Goal: Book appointment/travel/reservation

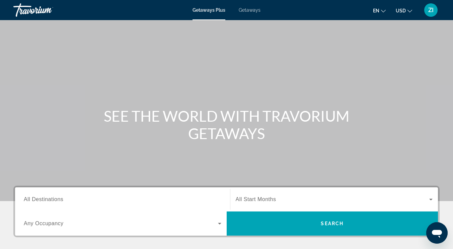
click at [256, 9] on span "Getaways" at bounding box center [250, 9] width 22 height 5
click at [135, 199] on input "Destination All Destinations" at bounding box center [123, 200] width 198 height 8
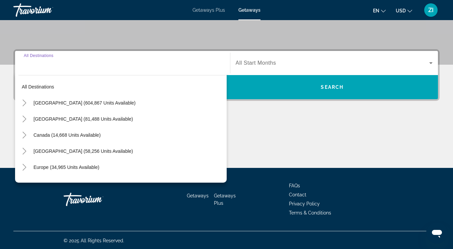
scroll to position [137, 0]
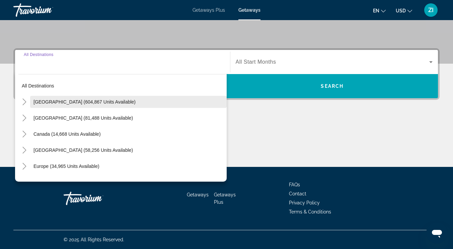
click at [103, 99] on span "[GEOGRAPHIC_DATA] (604,867 units available)" at bounding box center [84, 101] width 102 height 5
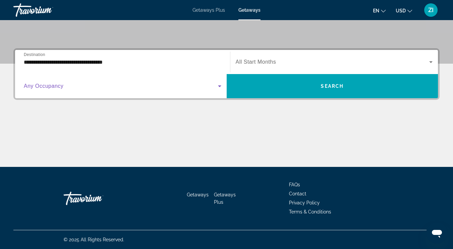
click at [104, 89] on span "Search widget" at bounding box center [121, 86] width 194 height 8
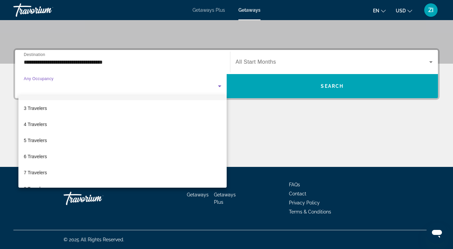
scroll to position [30, 0]
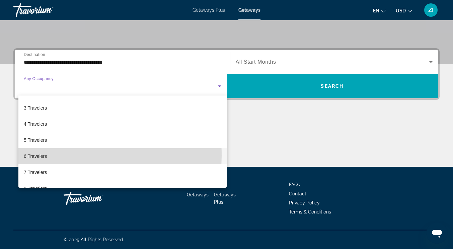
click at [43, 155] on span "6 Travelers" at bounding box center [35, 156] width 23 height 8
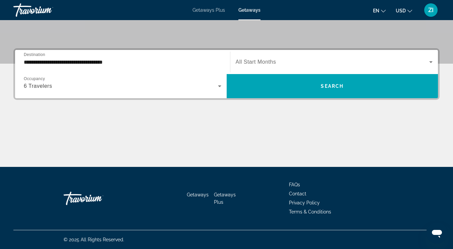
click at [251, 63] on span "All Start Months" at bounding box center [256, 62] width 41 height 6
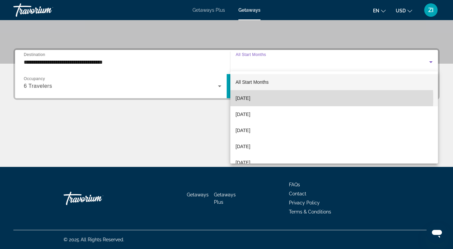
click at [250, 99] on span "[DATE]" at bounding box center [243, 98] width 15 height 8
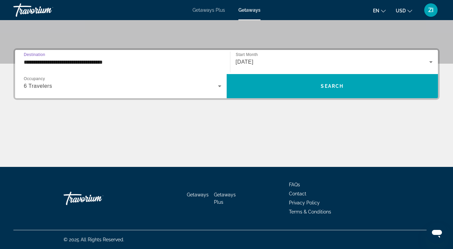
click at [208, 59] on input "**********" at bounding box center [123, 62] width 198 height 8
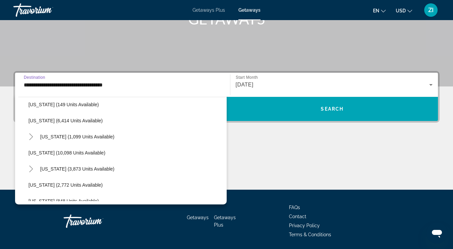
scroll to position [245, 0]
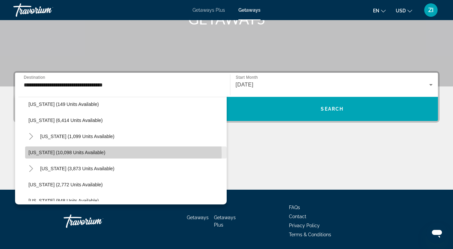
click at [76, 154] on span "[US_STATE] (10,098 units available)" at bounding box center [66, 152] width 77 height 5
type input "**********"
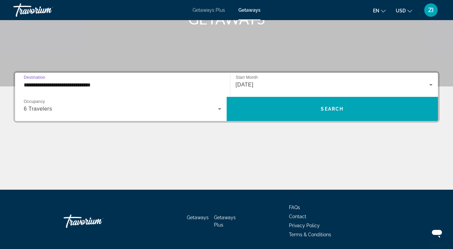
scroll to position [137, 0]
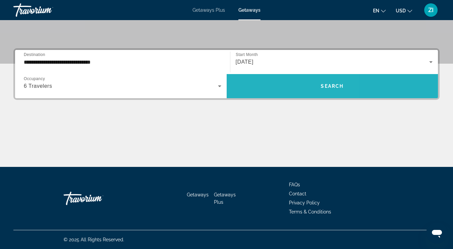
click at [271, 89] on span "Search widget" at bounding box center [333, 86] width 212 height 16
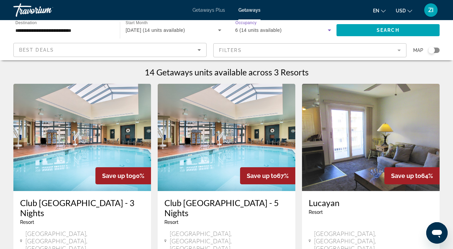
click at [329, 31] on icon "Search widget" at bounding box center [330, 30] width 8 height 8
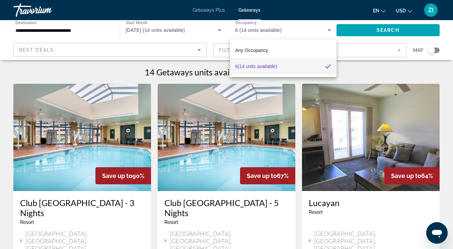
click at [260, 214] on div at bounding box center [226, 124] width 453 height 249
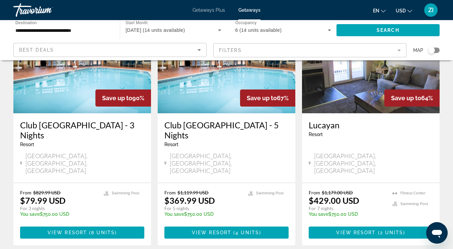
scroll to position [79, 0]
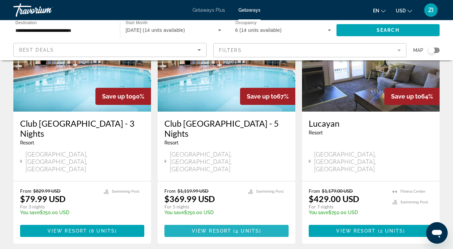
click at [219, 228] on span "View Resort" at bounding box center [212, 230] width 40 height 5
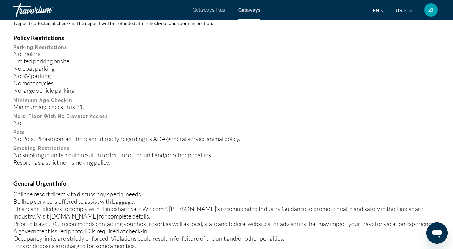
scroll to position [828, 0]
drag, startPoint x: 219, startPoint y: 215, endPoint x: 186, endPoint y: 120, distance: 101.6
click at [186, 120] on div "No" at bounding box center [226, 122] width 426 height 7
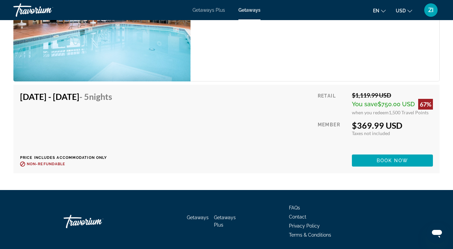
scroll to position [1464, 0]
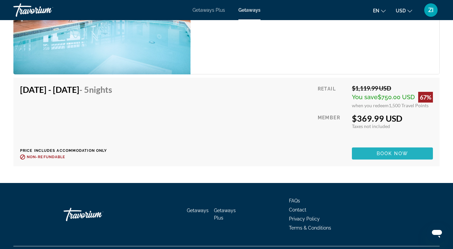
click at [374, 152] on span "Main content" at bounding box center [392, 153] width 81 height 16
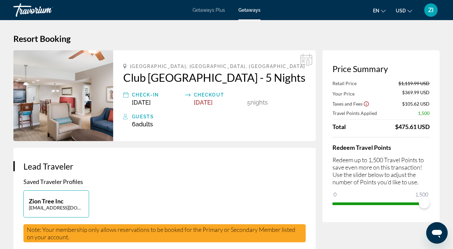
click at [374, 152] on div "Redeem Travel Points Redeem up to 1,500 Travel Points to save even more on this…" at bounding box center [381, 173] width 97 height 72
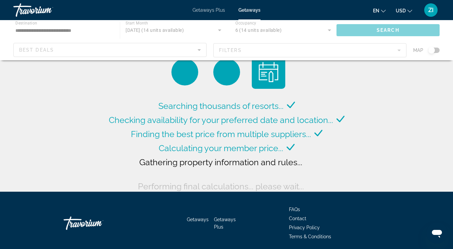
click at [329, 32] on div "Main content" at bounding box center [226, 40] width 453 height 40
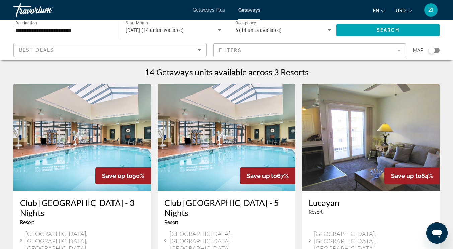
click at [401, 50] on mat-form-field "Filters" at bounding box center [309, 50] width 193 height 14
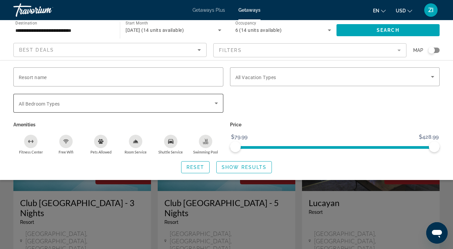
click at [213, 105] on icon "Search widget" at bounding box center [216, 103] width 8 height 8
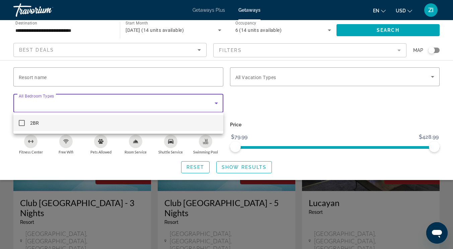
click at [213, 105] on div at bounding box center [226, 124] width 453 height 249
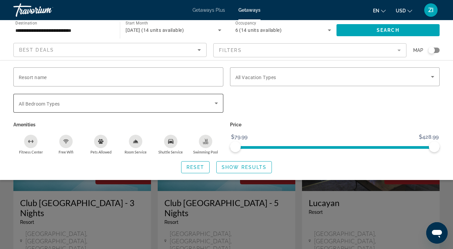
click at [213, 105] on icon "Search widget" at bounding box center [216, 103] width 8 height 8
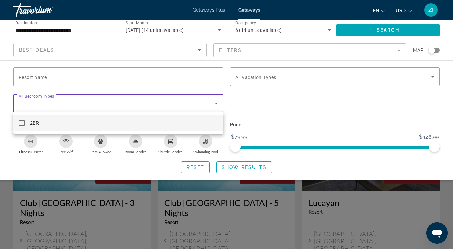
click at [267, 33] on div at bounding box center [226, 124] width 453 height 249
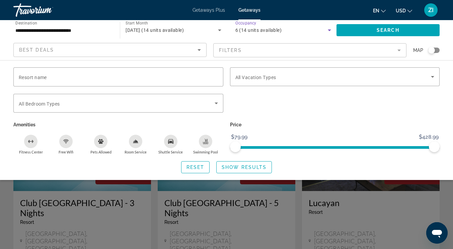
click at [329, 29] on icon "Search widget" at bounding box center [330, 30] width 8 height 8
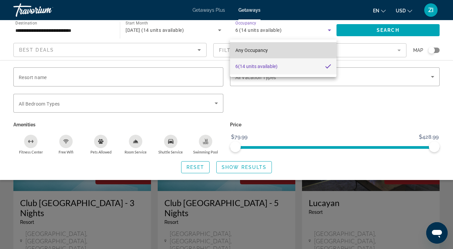
click at [264, 50] on span "Any Occupancy" at bounding box center [251, 50] width 32 height 5
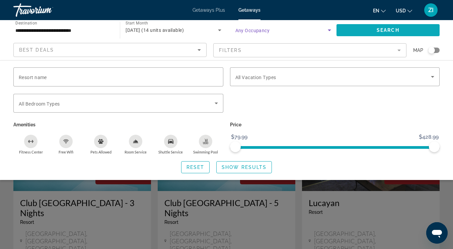
click at [375, 28] on span "Search widget" at bounding box center [388, 30] width 103 height 16
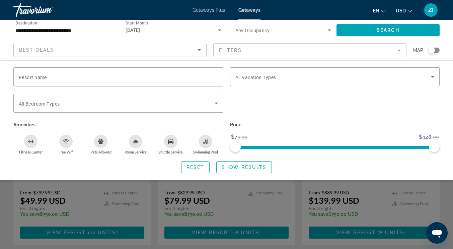
scroll to position [80, 0]
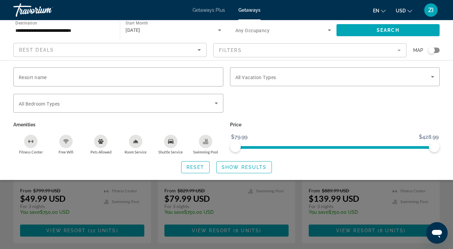
click at [447, 96] on div "Resort name Vacation Types All Vacation Types Bedroom Types All Bedroom Types A…" at bounding box center [226, 120] width 453 height 106
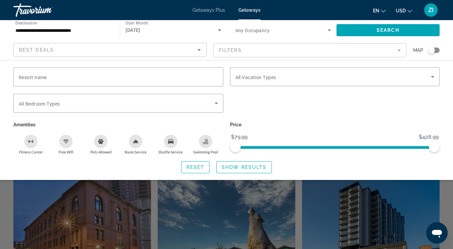
scroll to position [162, 0]
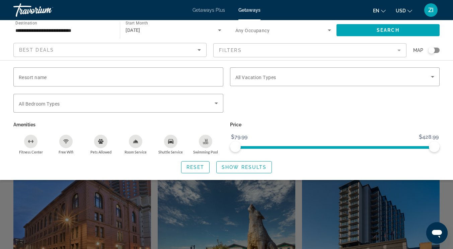
click at [373, 217] on div "Search widget" at bounding box center [226, 174] width 453 height 148
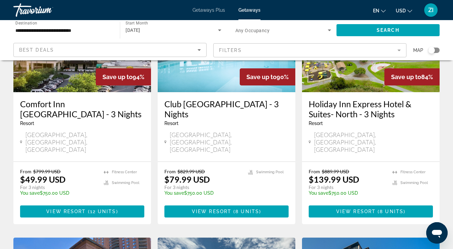
scroll to position [99, 0]
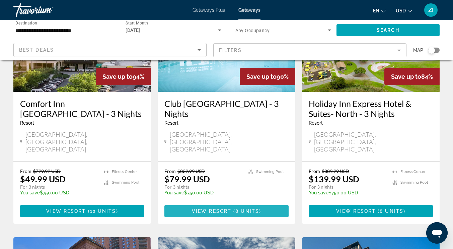
click at [233, 208] on span "Main content" at bounding box center [232, 210] width 2 height 5
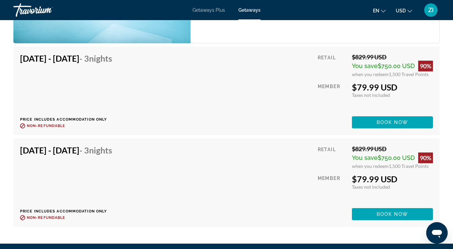
scroll to position [1506, 0]
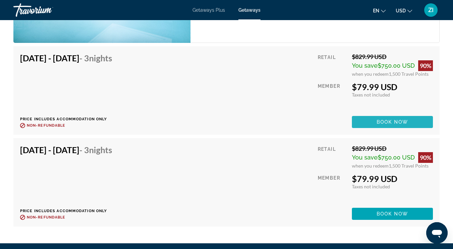
click at [377, 120] on span "Book now" at bounding box center [393, 121] width 32 height 5
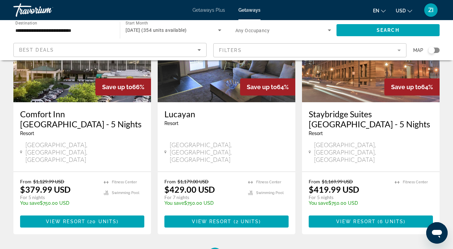
scroll to position [877, 0]
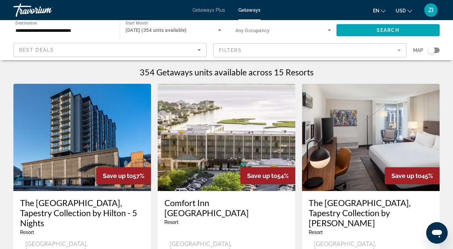
scroll to position [1, 0]
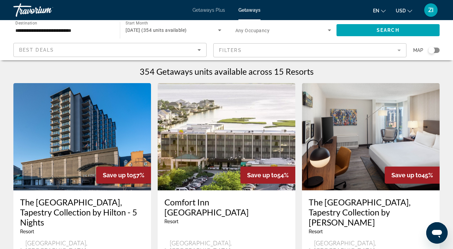
click at [216, 9] on span "Getaways Plus" at bounding box center [209, 9] width 32 height 5
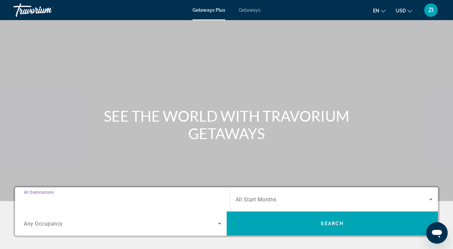
click at [166, 197] on input "Destination All Destinations" at bounding box center [123, 200] width 198 height 8
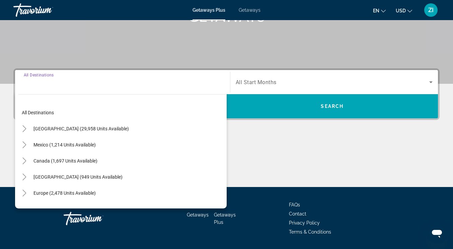
scroll to position [137, 0]
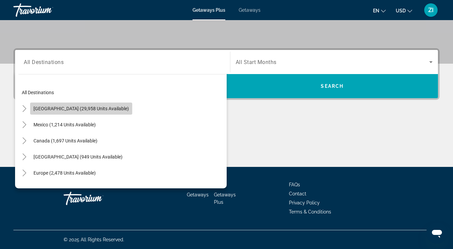
click at [114, 109] on span "Search widget" at bounding box center [81, 108] width 102 height 16
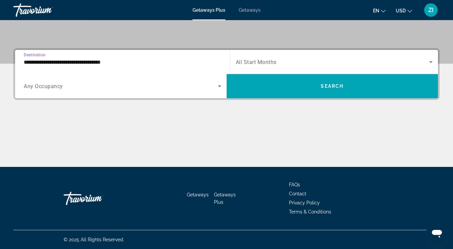
click at [116, 83] on span "Search widget" at bounding box center [121, 86] width 194 height 8
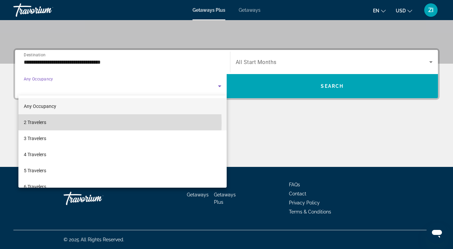
click at [51, 123] on mat-option "2 Travelers" at bounding box center [122, 122] width 208 height 16
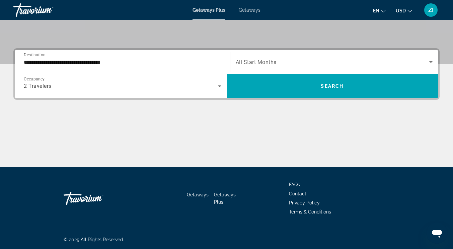
click at [254, 63] on span "All Start Months" at bounding box center [256, 62] width 41 height 6
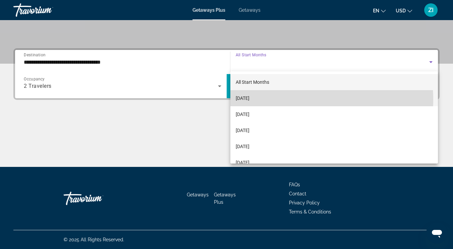
click at [249, 100] on span "[DATE]" at bounding box center [243, 98] width 14 height 8
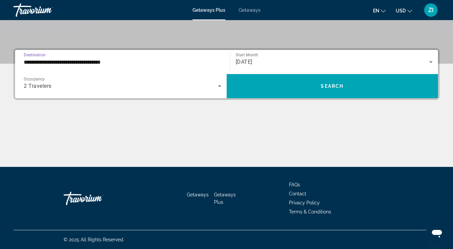
click at [172, 62] on input "**********" at bounding box center [123, 62] width 198 height 8
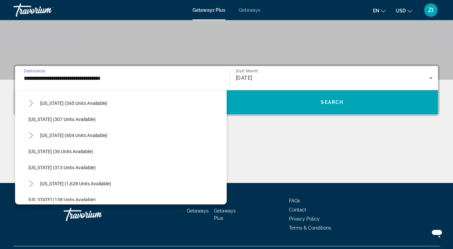
scroll to position [246, 0]
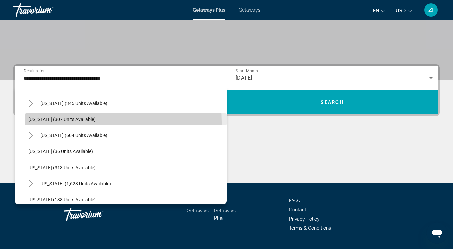
click at [58, 122] on span "Search widget" at bounding box center [126, 119] width 202 height 16
type input "**********"
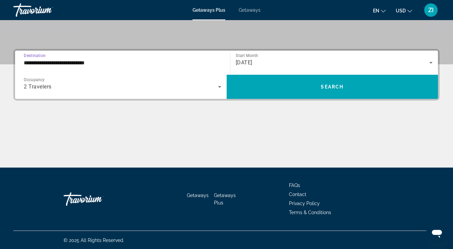
scroll to position [137, 0]
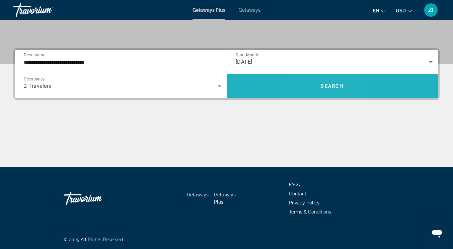
click at [317, 85] on span "Search widget" at bounding box center [333, 86] width 212 height 16
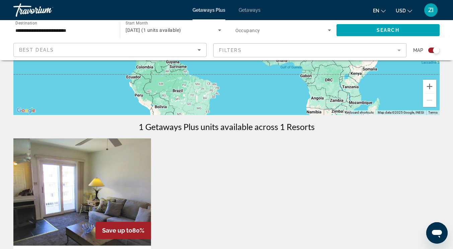
scroll to position [131, 0]
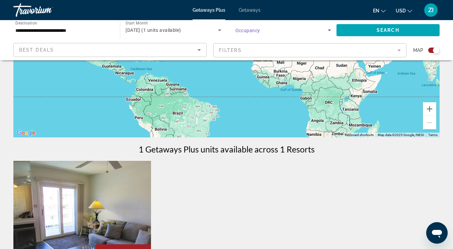
click at [328, 30] on icon "Search widget" at bounding box center [330, 30] width 8 height 8
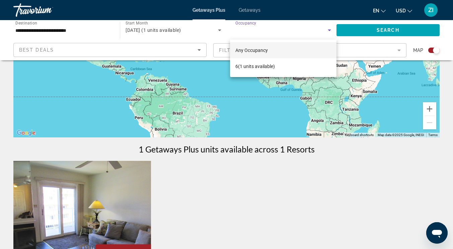
click at [418, 39] on div at bounding box center [226, 124] width 453 height 249
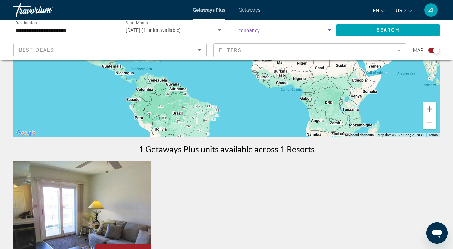
click at [328, 28] on icon "Search widget" at bounding box center [330, 30] width 8 height 8
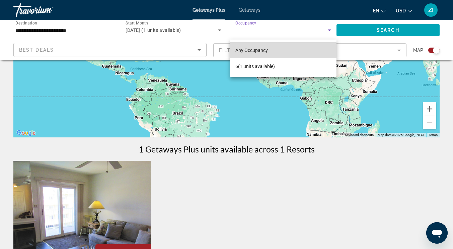
click at [248, 51] on span "Any Occupancy" at bounding box center [251, 50] width 32 height 5
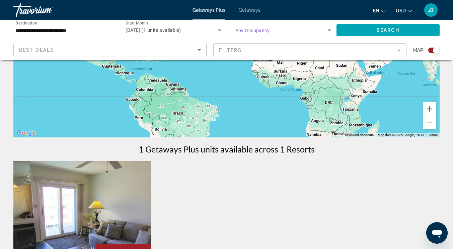
click at [271, 29] on span "Search widget" at bounding box center [281, 30] width 92 height 8
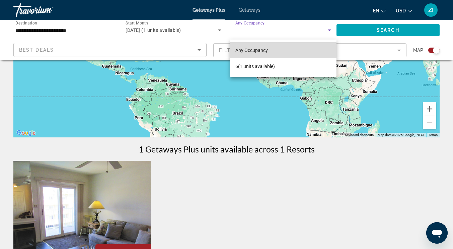
click at [247, 51] on span "Any Occupancy" at bounding box center [251, 50] width 32 height 5
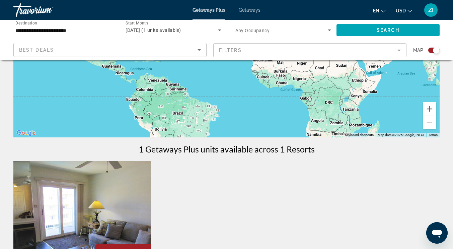
click at [397, 47] on mat-form-field "Filters" at bounding box center [309, 50] width 193 height 14
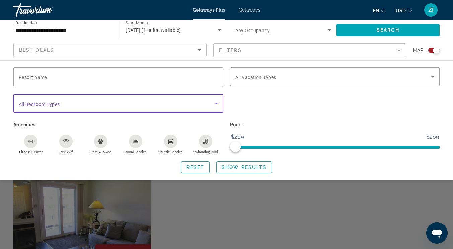
click at [217, 102] on icon "Search widget" at bounding box center [216, 103] width 3 height 2
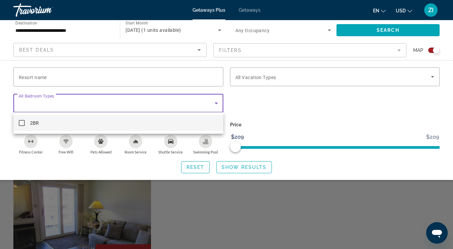
click at [262, 107] on div at bounding box center [226, 124] width 453 height 249
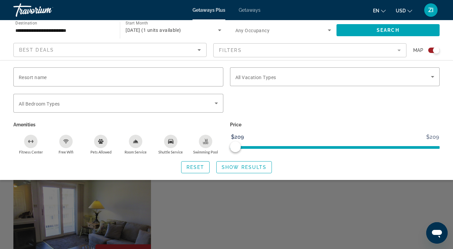
drag, startPoint x: 234, startPoint y: 140, endPoint x: 231, endPoint y: 147, distance: 7.9
click at [231, 147] on ngx-slider "$209 $209 $209 $209" at bounding box center [335, 146] width 210 height 1
click at [305, 53] on mat-form-field "Filters" at bounding box center [309, 50] width 193 height 14
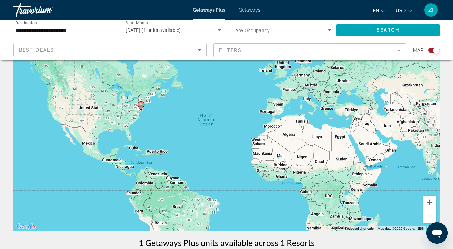
scroll to position [37, 0]
click at [251, 9] on span "Getaways" at bounding box center [250, 9] width 22 height 5
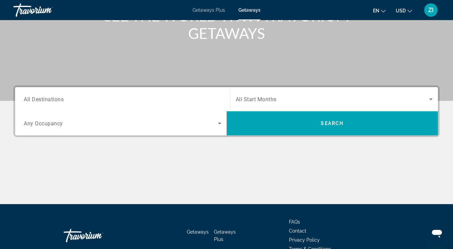
scroll to position [100, 0]
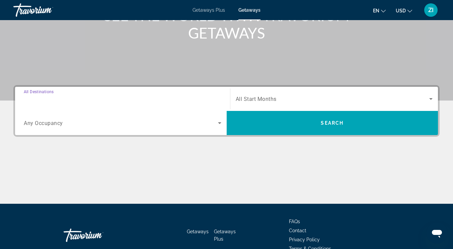
click at [192, 99] on input "Destination All Destinations" at bounding box center [123, 99] width 198 height 8
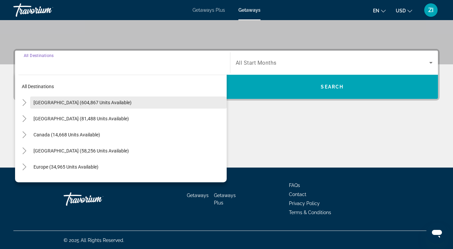
scroll to position [137, 0]
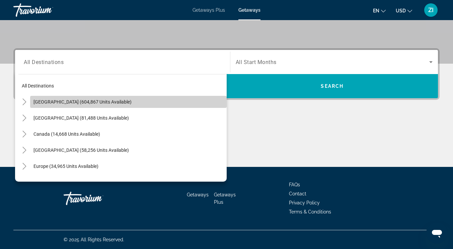
click at [135, 106] on span "Search widget" at bounding box center [128, 102] width 197 height 16
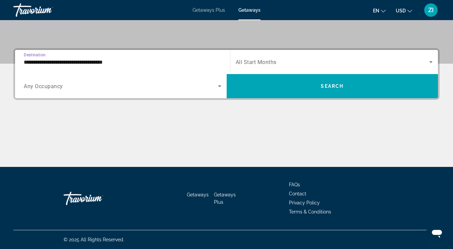
click at [150, 65] on input "**********" at bounding box center [123, 62] width 198 height 8
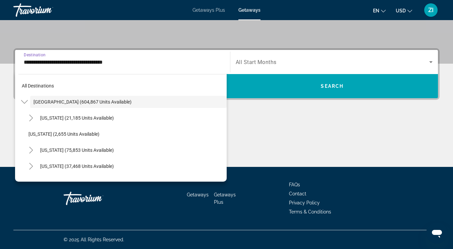
scroll to position [115, 0]
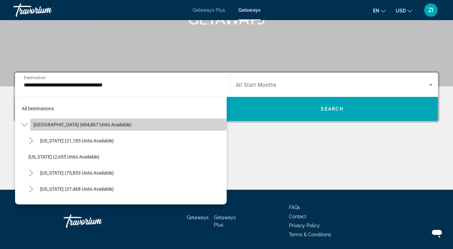
click at [134, 124] on span "Search widget" at bounding box center [128, 125] width 197 height 16
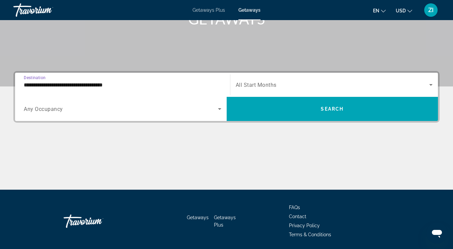
scroll to position [137, 0]
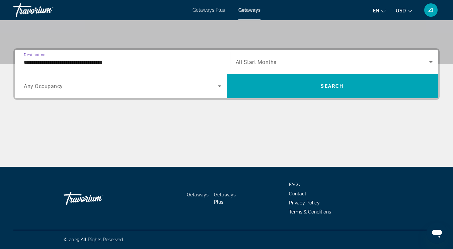
click at [124, 90] on span "Search widget" at bounding box center [121, 86] width 194 height 8
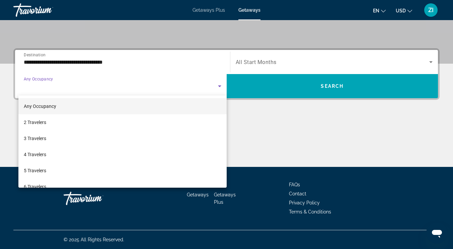
click at [142, 67] on div at bounding box center [226, 124] width 453 height 249
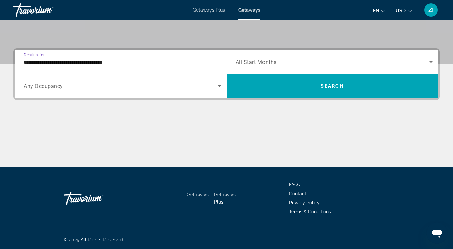
click at [118, 62] on input "**********" at bounding box center [123, 62] width 198 height 8
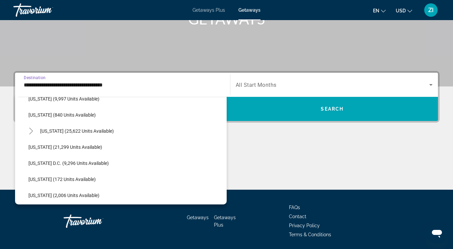
scroll to position [638, 0]
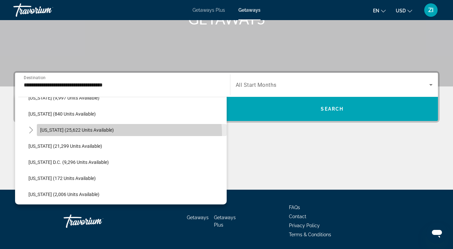
click at [106, 134] on span "Search widget" at bounding box center [132, 130] width 190 height 16
type input "**********"
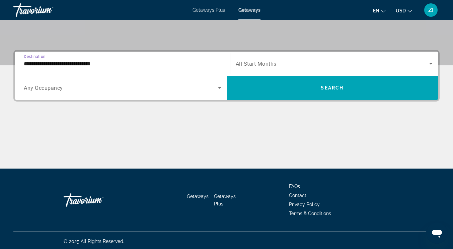
scroll to position [137, 0]
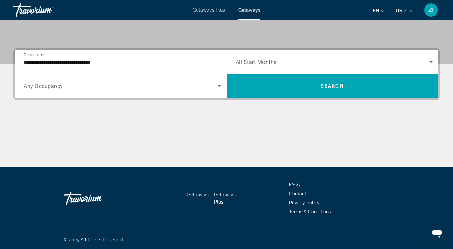
click at [274, 61] on span "All Start Months" at bounding box center [256, 62] width 41 height 6
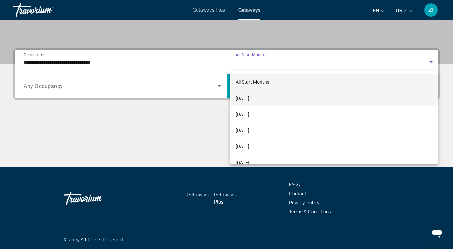
click at [249, 95] on span "[DATE]" at bounding box center [243, 98] width 14 height 8
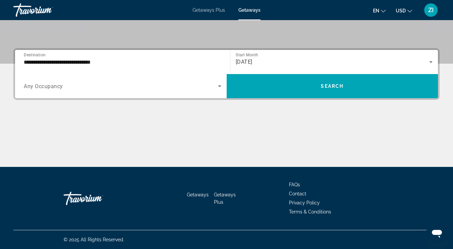
click at [215, 90] on div "Search widget" at bounding box center [123, 86] width 198 height 19
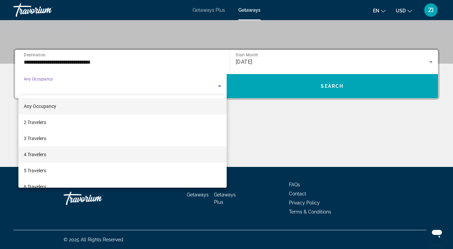
click at [48, 150] on mat-option "4 Travelers" at bounding box center [122, 154] width 208 height 16
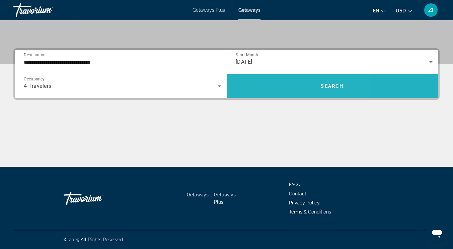
click at [277, 85] on span "Search widget" at bounding box center [333, 86] width 212 height 16
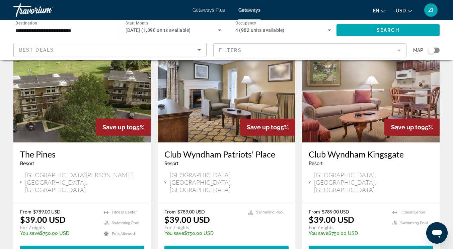
scroll to position [806, 0]
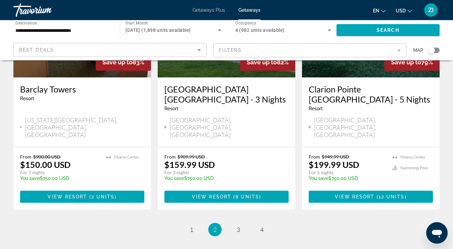
scroll to position [861, 0]
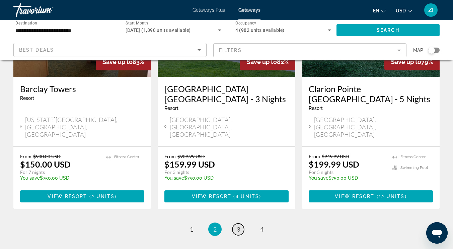
click at [237, 225] on span "3" at bounding box center [238, 228] width 3 height 7
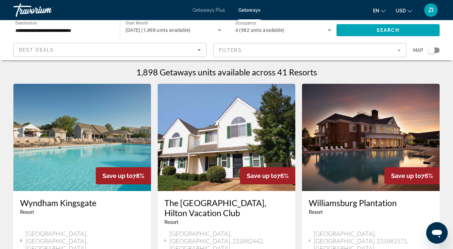
click at [107, 33] on input "**********" at bounding box center [63, 30] width 96 height 8
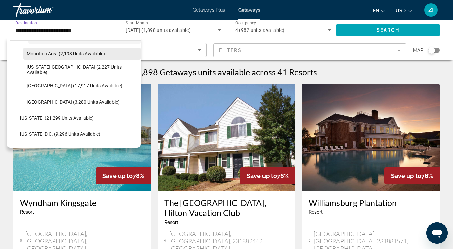
scroll to position [674, 0]
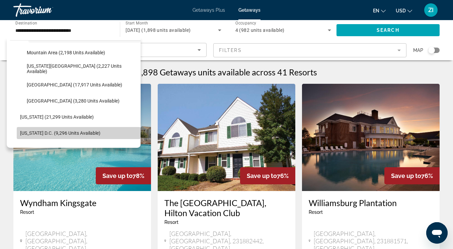
click at [89, 132] on span "[US_STATE] D.C. (9,296 units available)" at bounding box center [60, 132] width 80 height 5
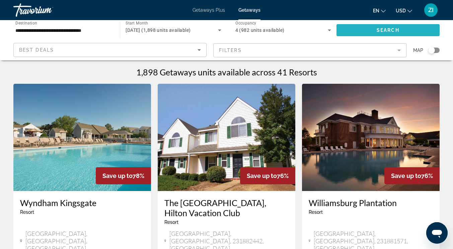
click at [377, 29] on span "Search" at bounding box center [388, 29] width 23 height 5
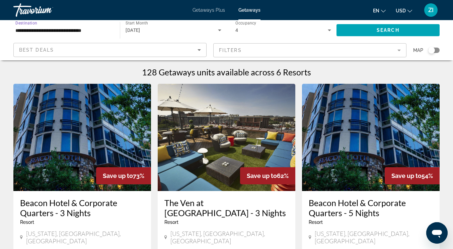
click at [111, 32] on input "**********" at bounding box center [63, 30] width 96 height 8
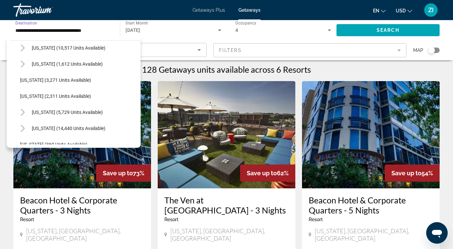
scroll to position [406, 0]
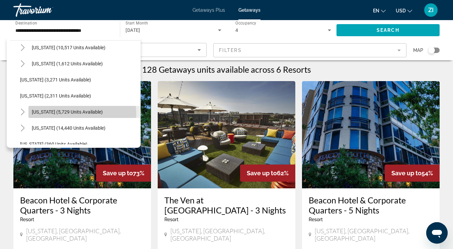
click at [75, 114] on span "[US_STATE] (5,729 units available)" at bounding box center [67, 111] width 71 height 5
type input "**********"
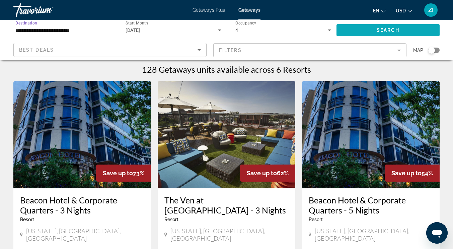
click at [367, 29] on span "Search widget" at bounding box center [388, 30] width 103 height 16
